Goal: Task Accomplishment & Management: Manage account settings

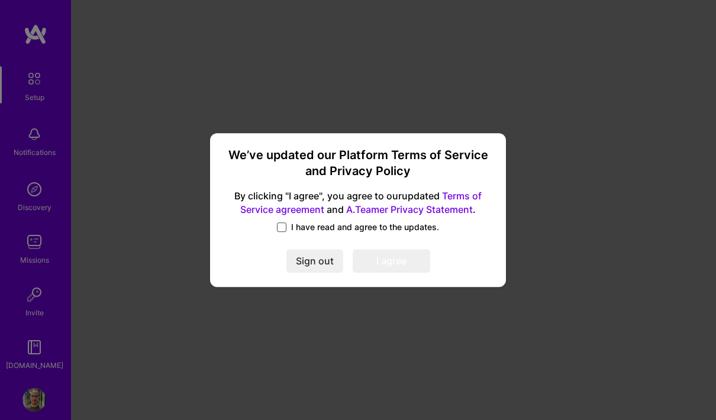
click at [282, 227] on span at bounding box center [281, 226] width 9 height 9
click at [0, 0] on input "I have read and agree to the updates." at bounding box center [0, 0] width 0 height 0
click at [377, 257] on button "I agree" at bounding box center [392, 261] width 78 height 24
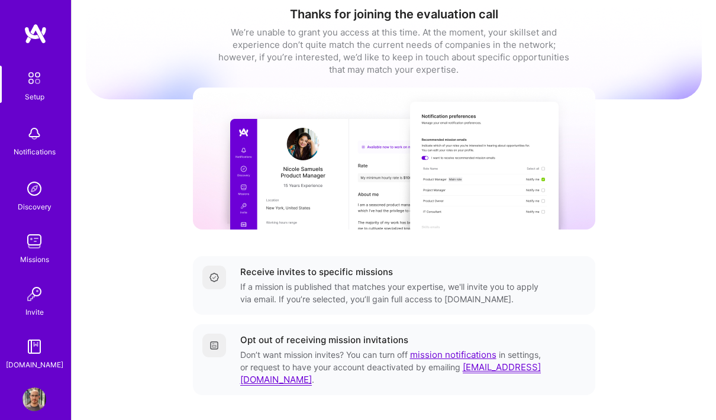
scroll to position [45, 0]
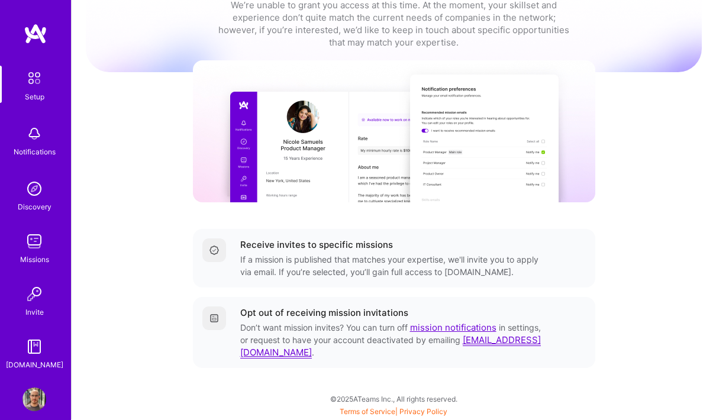
click at [37, 391] on img at bounding box center [34, 400] width 24 height 24
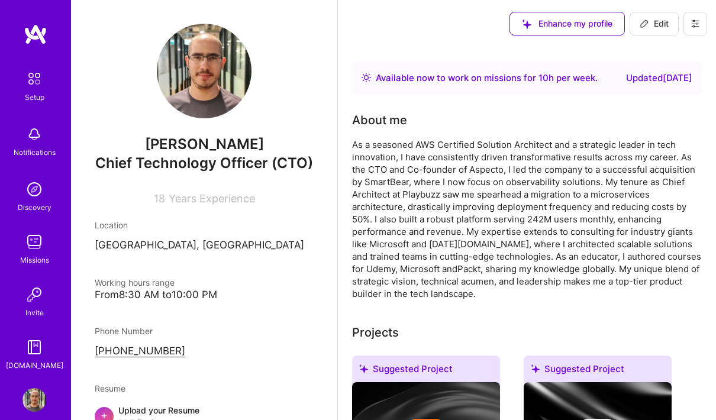
click at [453, 85] on div "Available now to work on missions for 10 h per week ." at bounding box center [487, 78] width 222 height 14
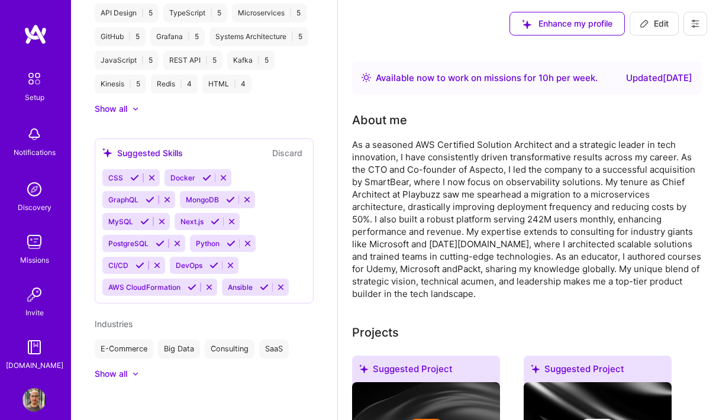
click at [37, 86] on img at bounding box center [34, 78] width 25 height 25
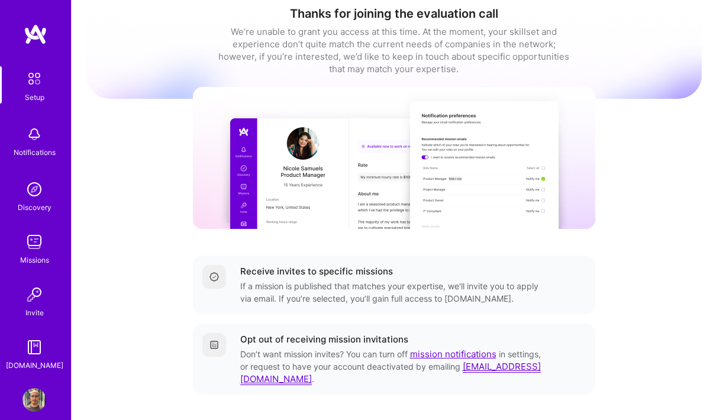
scroll to position [47, 0]
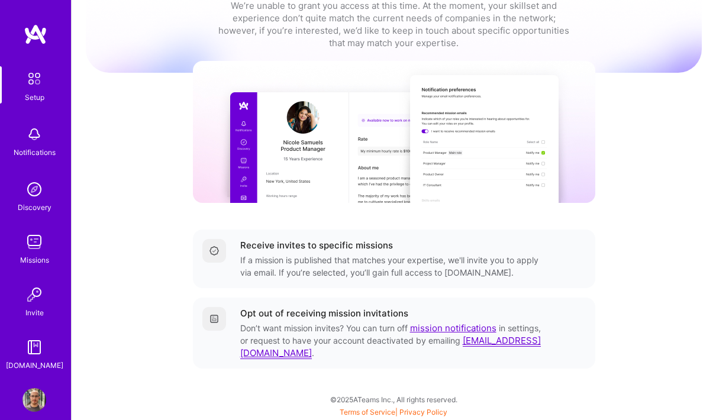
click at [34, 396] on img at bounding box center [34, 400] width 24 height 24
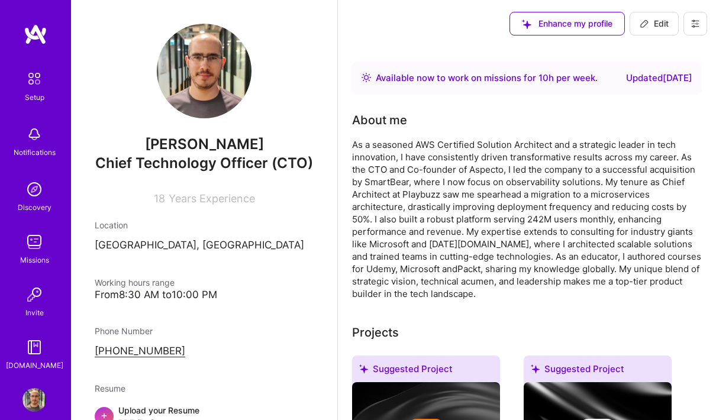
click at [479, 85] on div "Available now to work on missions for 10 h per week ." at bounding box center [487, 78] width 222 height 14
click at [589, 80] on div "Available now to work on missions for 10 h per week ." at bounding box center [487, 78] width 222 height 14
click at [663, 81] on div "Updated [DATE]" at bounding box center [659, 78] width 66 height 14
click at [526, 84] on div "Available now to work on missions for 10 h per week ." at bounding box center [487, 78] width 222 height 14
click at [461, 85] on div "Available now to work on missions for 10 h per week ." at bounding box center [487, 78] width 222 height 14
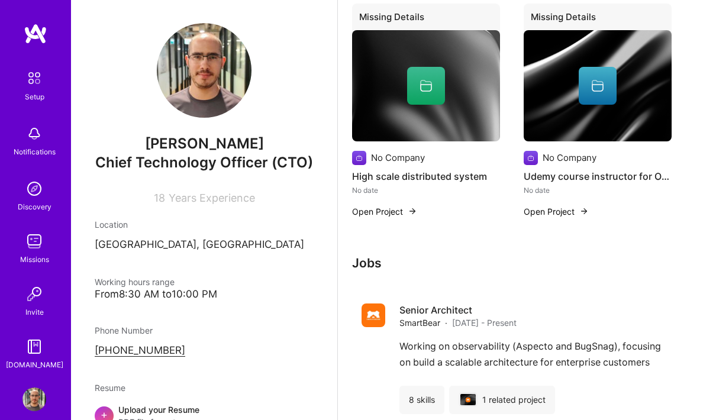
scroll to position [1324, 0]
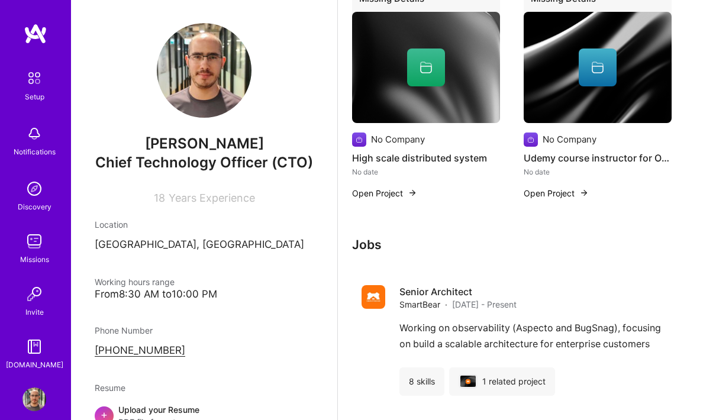
click at [215, 286] on div "Working hours range" at bounding box center [204, 282] width 219 height 12
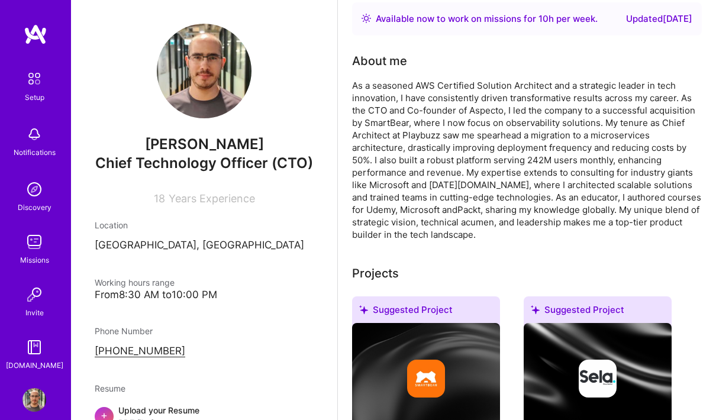
scroll to position [0, 0]
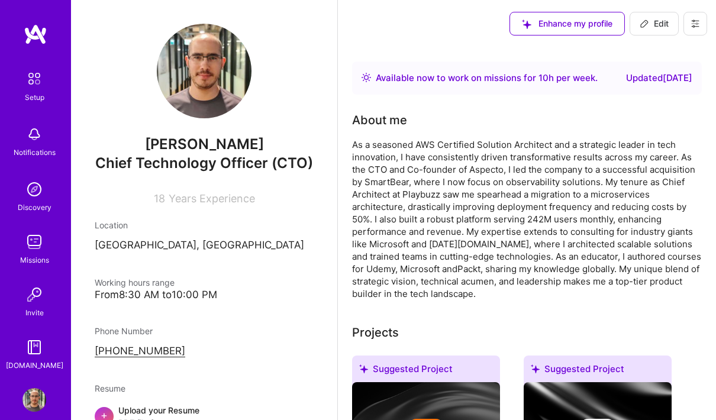
click at [654, 22] on span "Edit" at bounding box center [654, 24] width 29 height 12
select select "IL"
select select "Right Now"
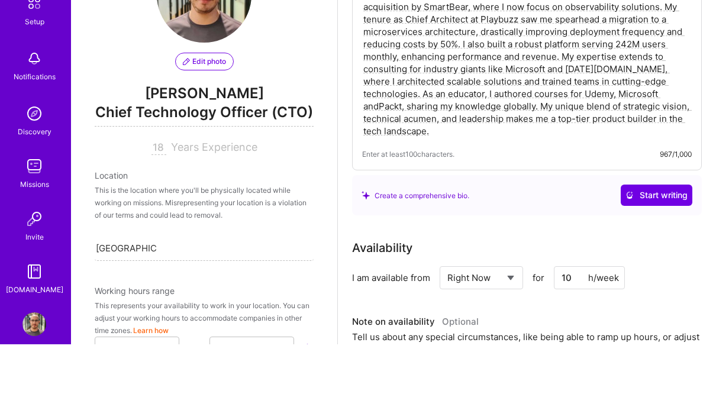
scroll to position [73, 0]
click at [573, 342] on input "10" at bounding box center [589, 353] width 71 height 23
type input "1"
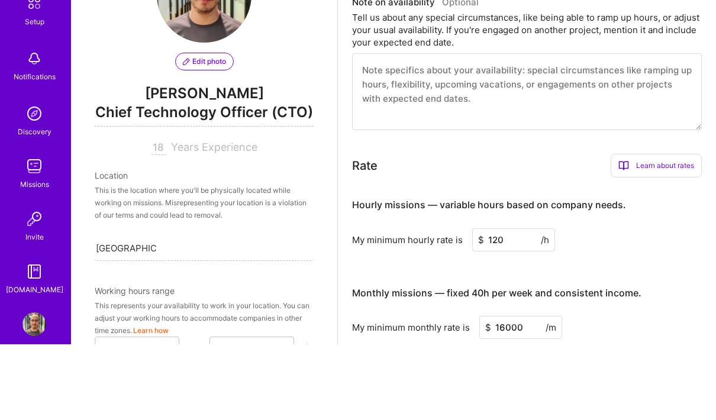
scroll to position [405, 0]
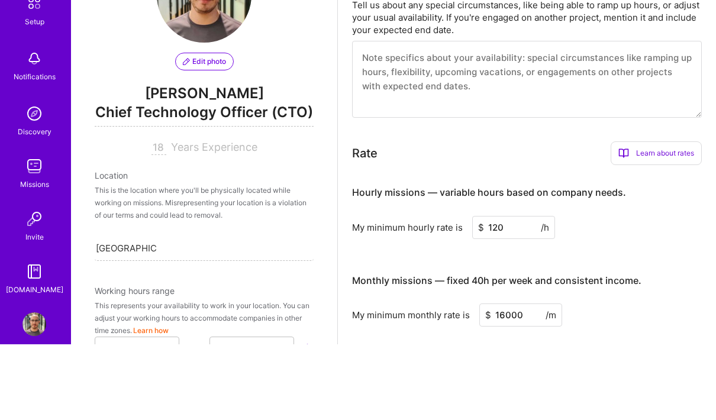
type input "45"
click at [518, 292] on input "120" at bounding box center [513, 303] width 83 height 23
type input "100"
click at [521, 379] on input "16000" at bounding box center [520, 390] width 83 height 23
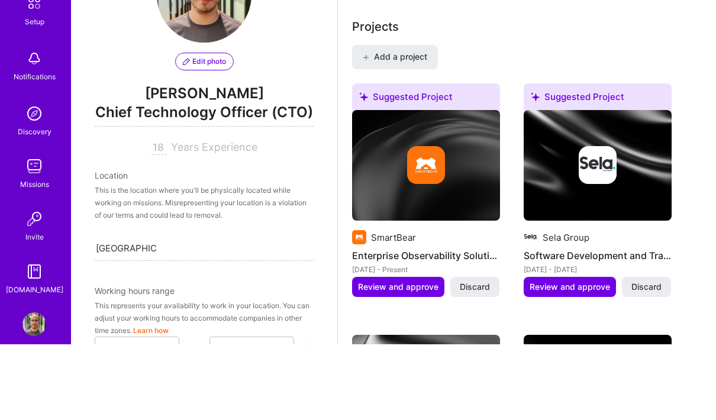
scroll to position [743, 0]
type input "15000"
click at [406, 357] on span "Review and approve" at bounding box center [398, 363] width 80 height 12
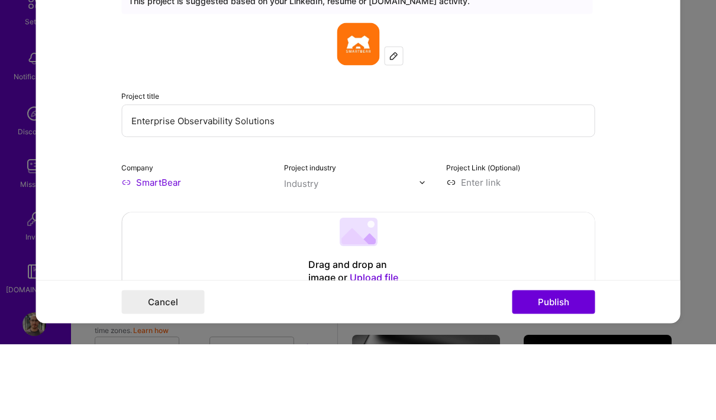
scroll to position [819, 0]
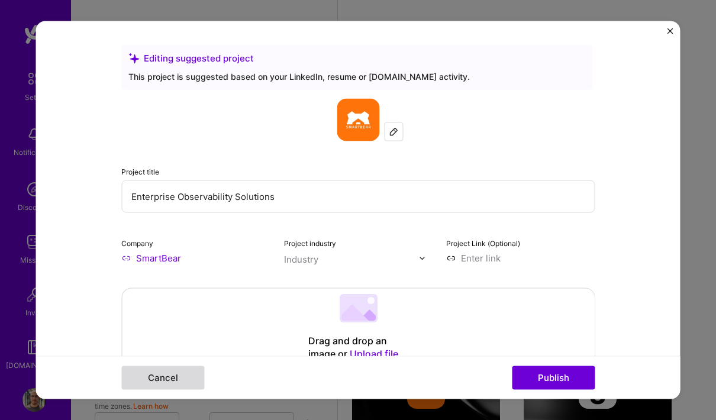
click at [175, 390] on button "Cancel" at bounding box center [162, 378] width 83 height 24
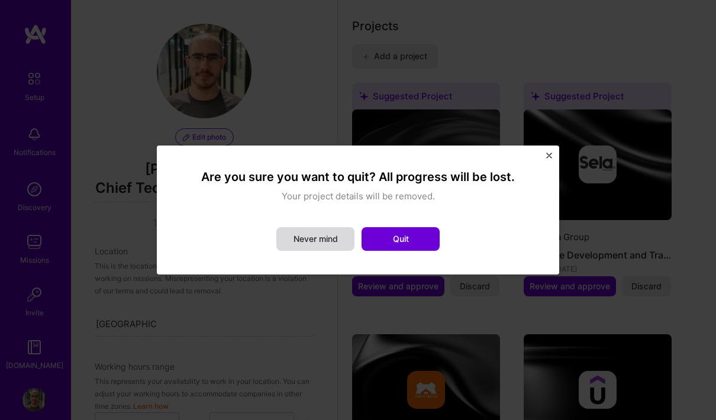
click at [329, 251] on button "Never mind" at bounding box center [315, 239] width 78 height 24
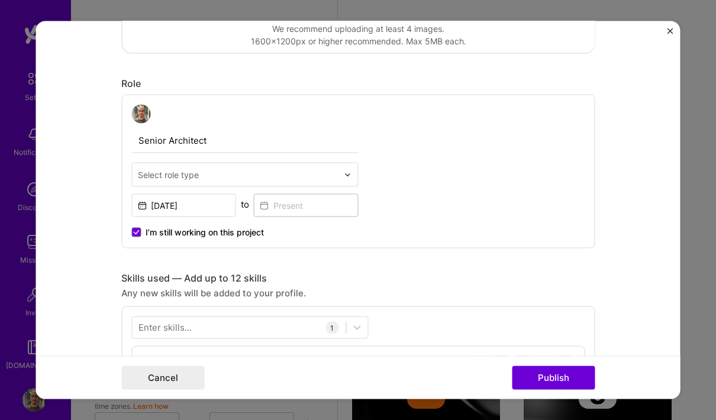
scroll to position [348, 0]
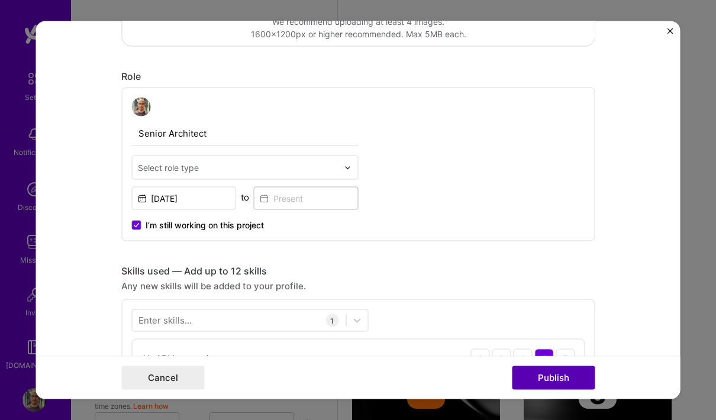
click at [547, 390] on button "Publish" at bounding box center [553, 378] width 83 height 24
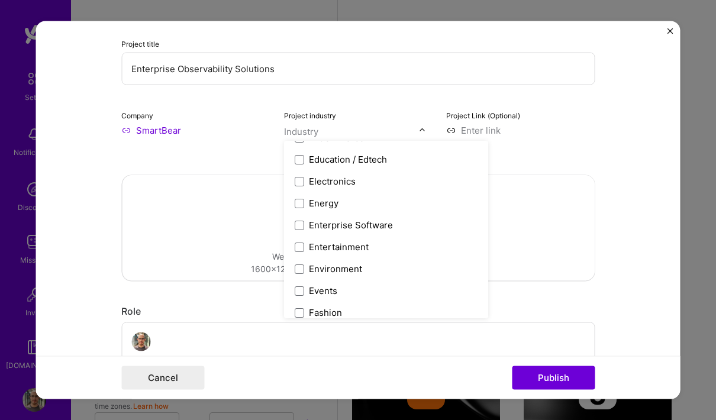
scroll to position [1072, 0]
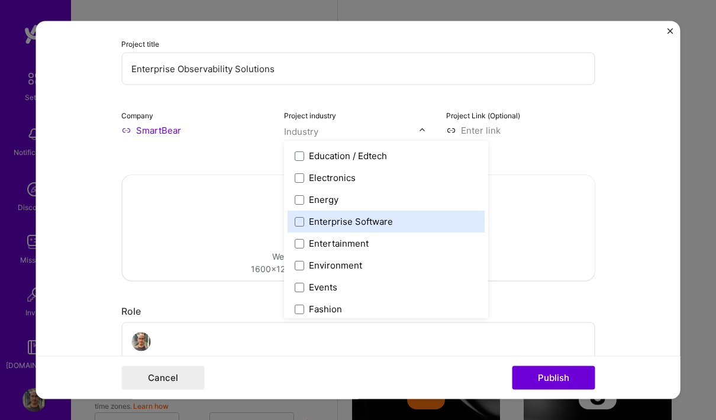
click at [304, 228] on label "Enterprise Software" at bounding box center [386, 222] width 183 height 12
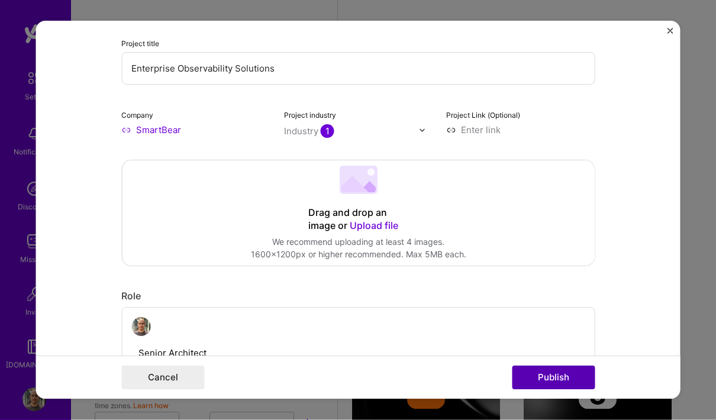
click at [573, 390] on button "Publish" at bounding box center [553, 378] width 83 height 24
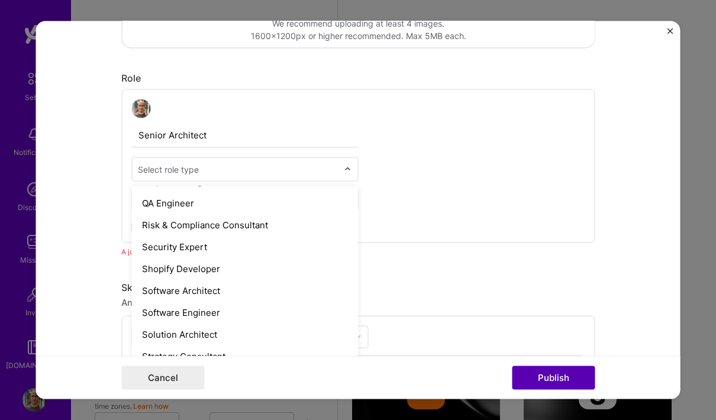
scroll to position [1203, 0]
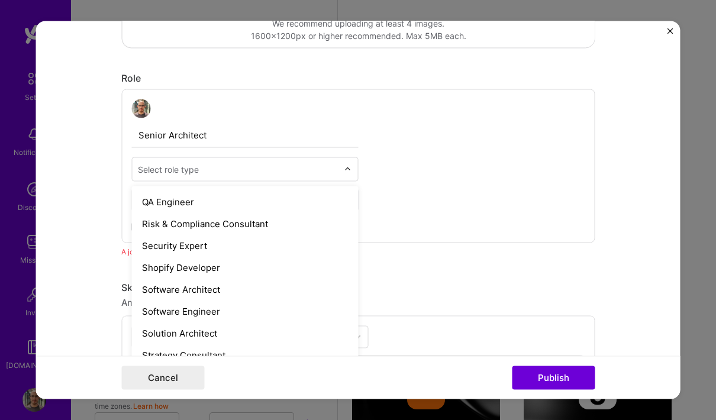
click at [231, 297] on div "Software Architect" at bounding box center [245, 290] width 220 height 22
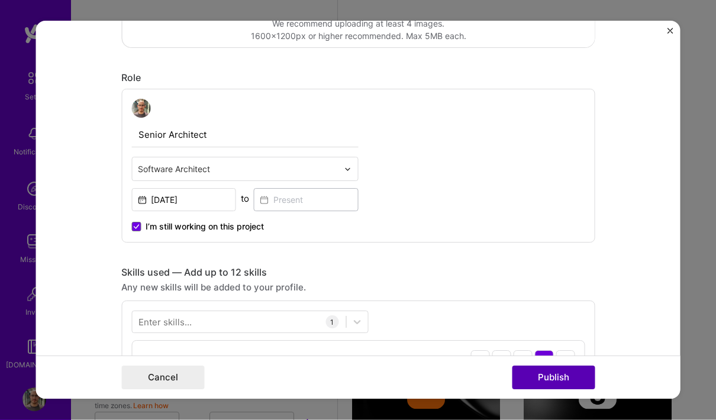
click at [559, 390] on button "Publish" at bounding box center [553, 378] width 83 height 24
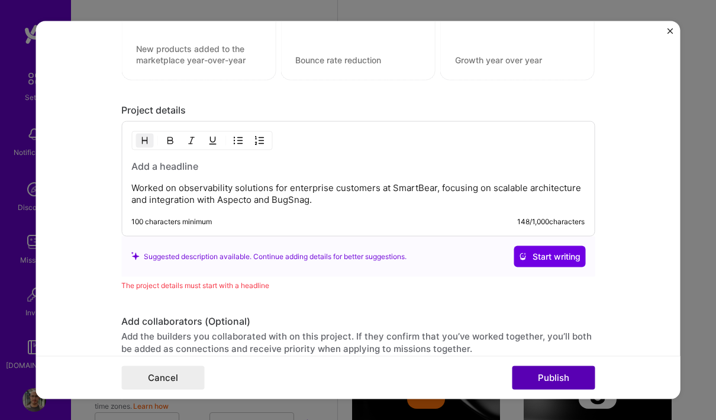
scroll to position [957, 0]
click at [575, 261] on span "Start writing" at bounding box center [549, 256] width 62 height 12
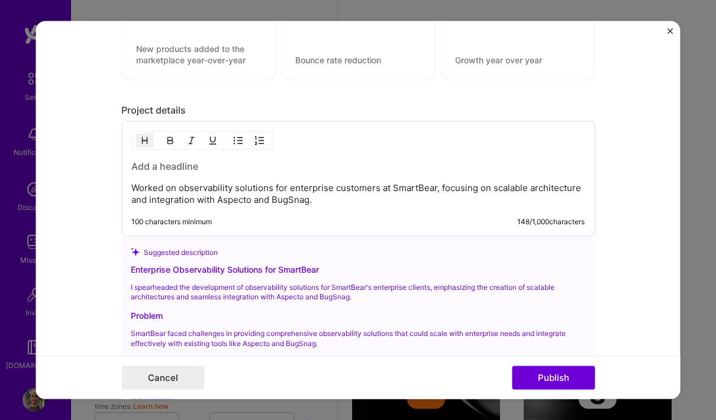
click at [217, 172] on h3 at bounding box center [357, 165] width 453 height 13
click at [662, 347] on form "Editing suggested project This project is suggested based on your LinkedIn, res…" at bounding box center [358, 210] width 644 height 378
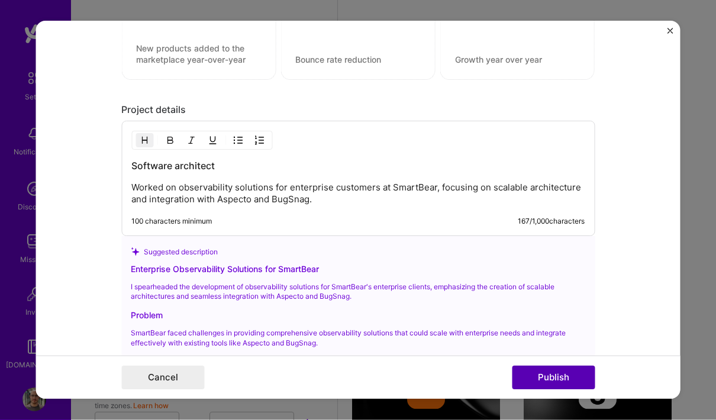
click at [556, 390] on button "Publish" at bounding box center [553, 378] width 83 height 24
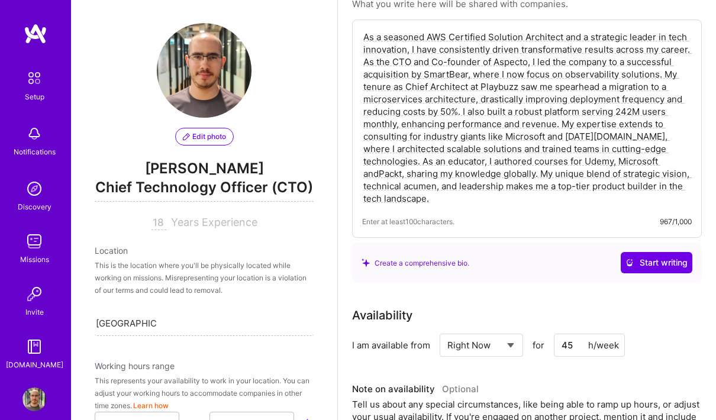
scroll to position [0, 0]
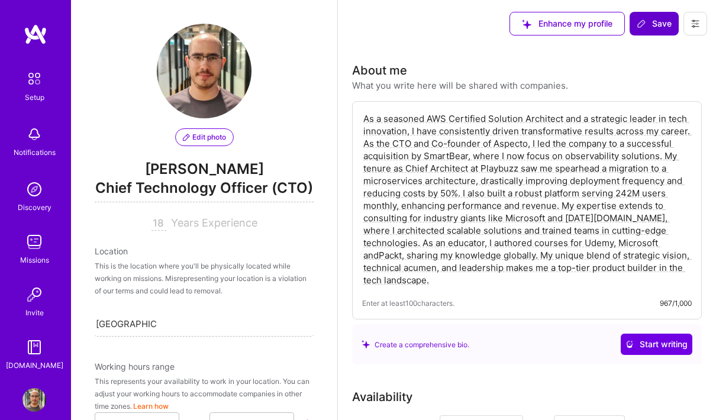
click at [660, 35] on button "Save" at bounding box center [654, 24] width 49 height 24
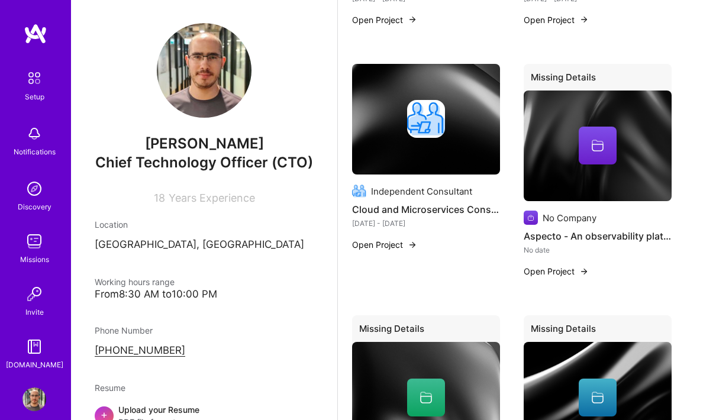
scroll to position [911, 0]
